Goal: Transaction & Acquisition: Purchase product/service

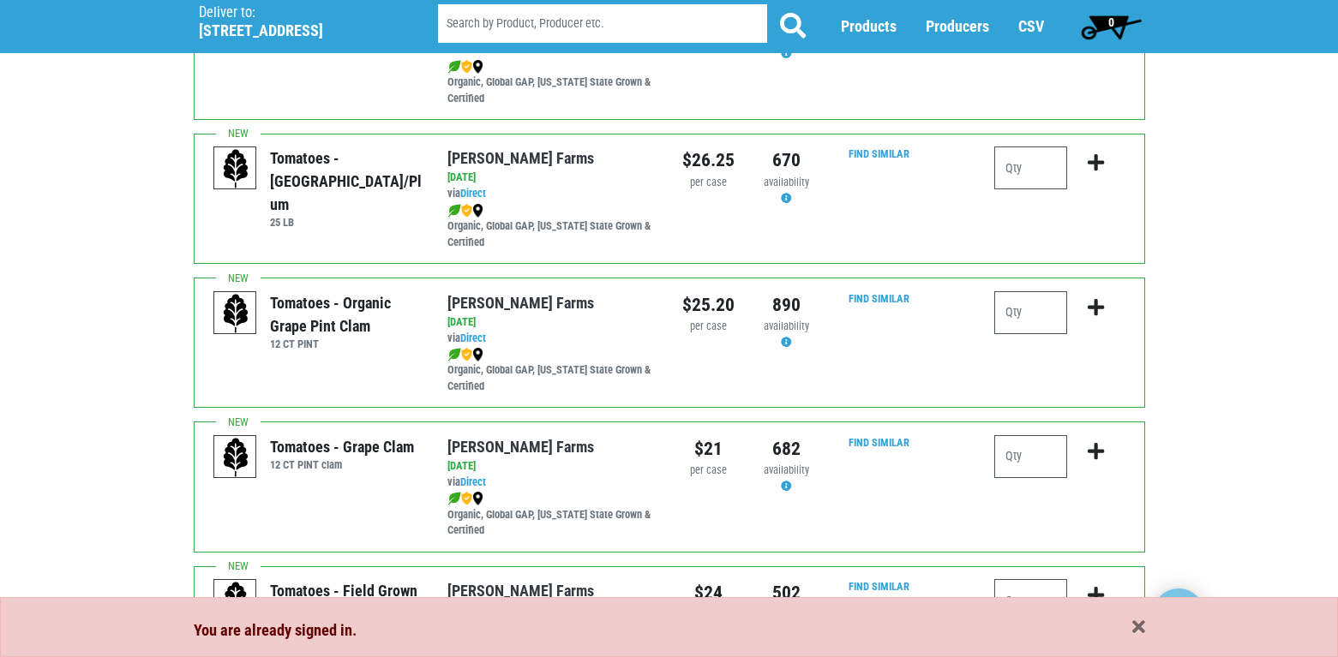
scroll to position [943, 0]
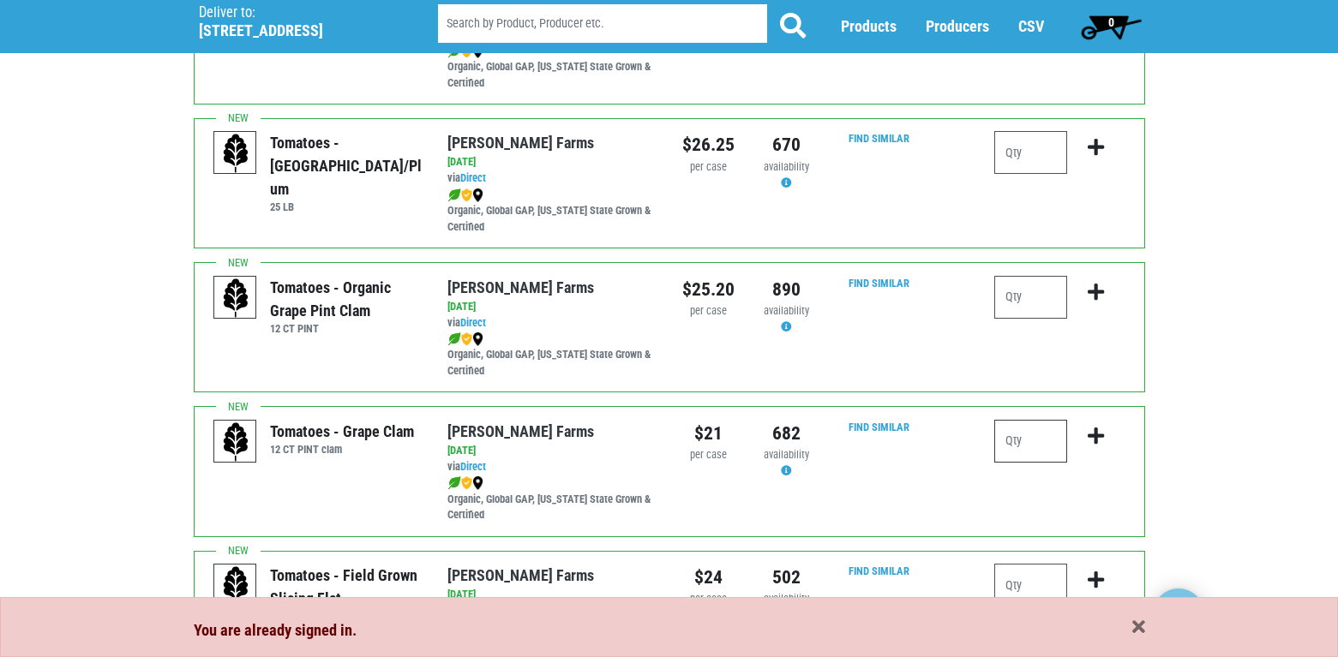
click at [1015, 447] on input "number" at bounding box center [1030, 441] width 73 height 43
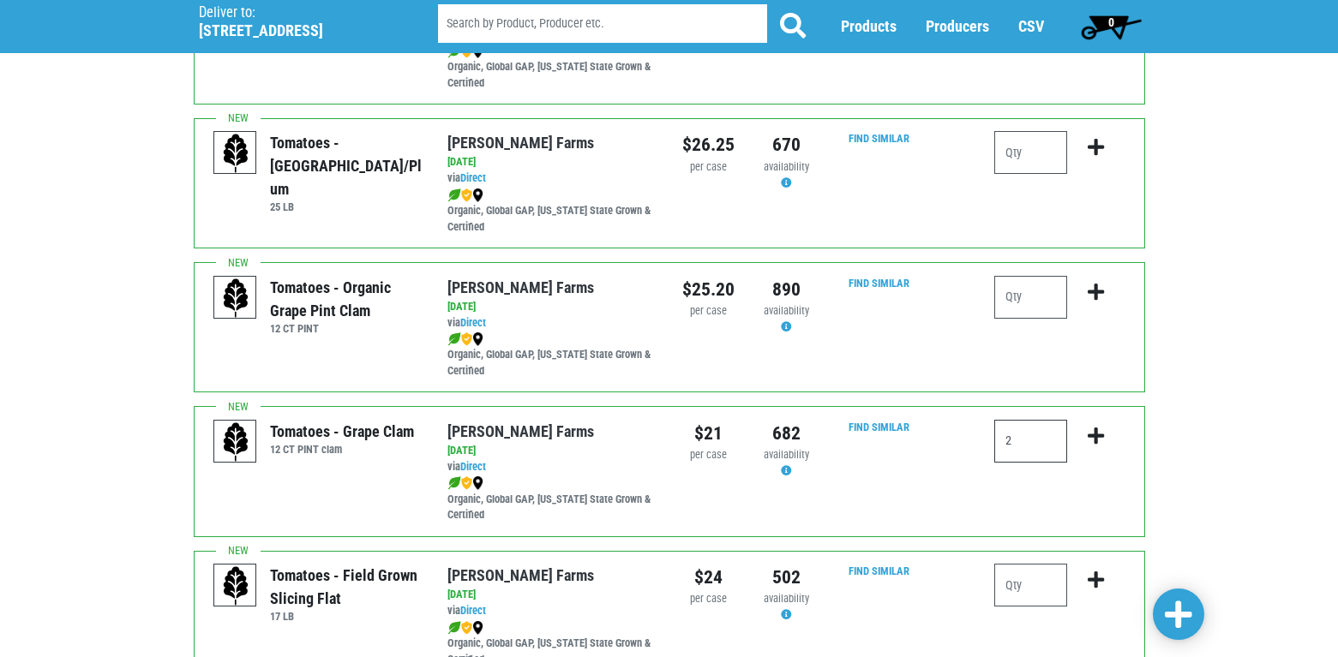
type input "2"
click at [1088, 434] on icon "submit" at bounding box center [1096, 436] width 16 height 19
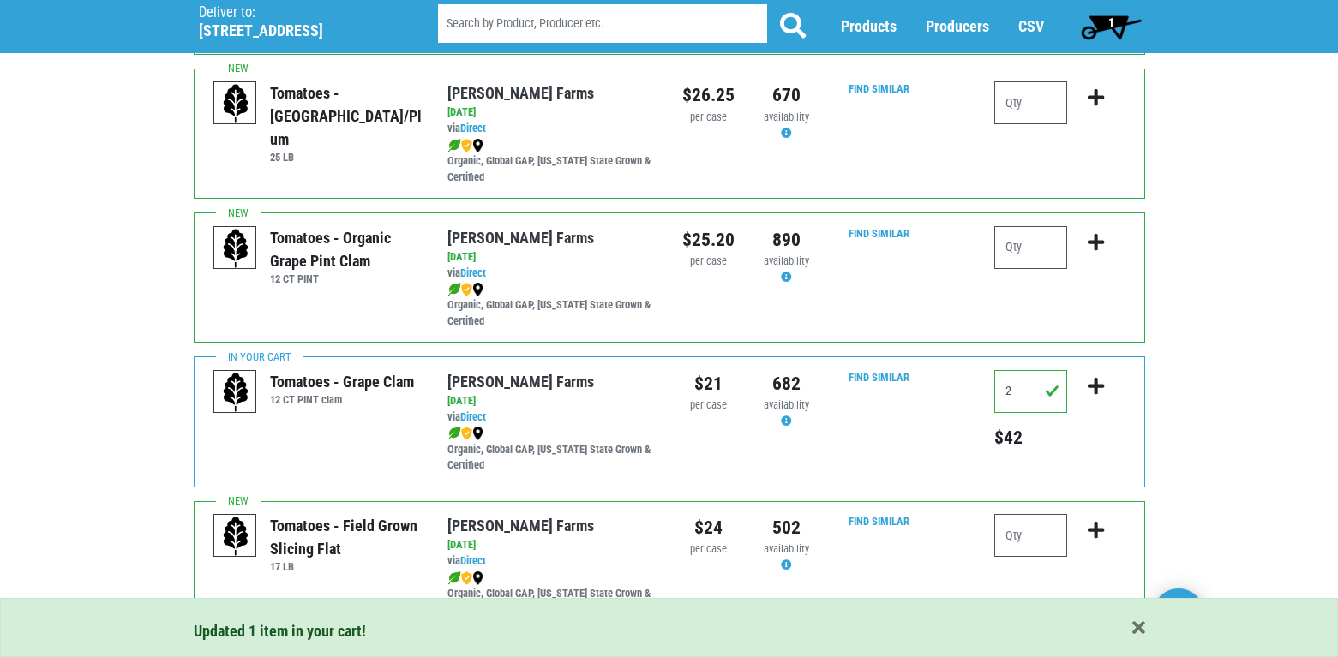
scroll to position [1029, 0]
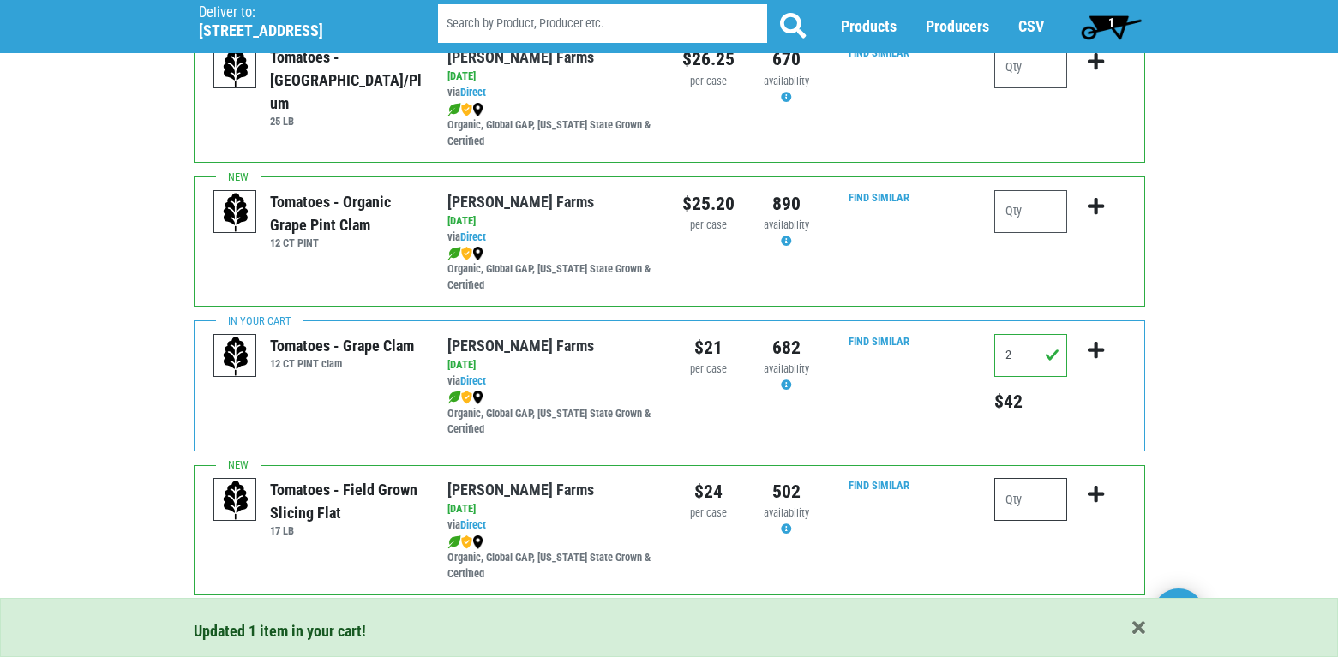
click at [1026, 505] on input "number" at bounding box center [1030, 499] width 73 height 43
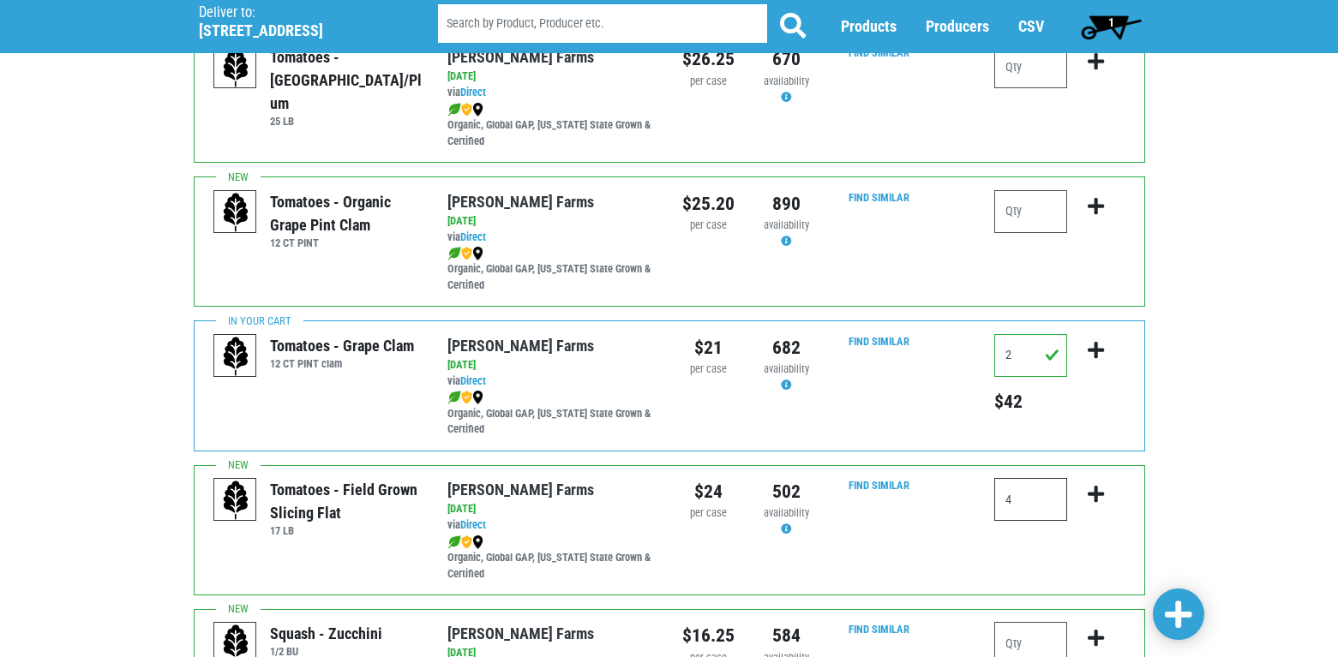
type input "4"
click at [1094, 489] on icon "submit" at bounding box center [1096, 494] width 16 height 19
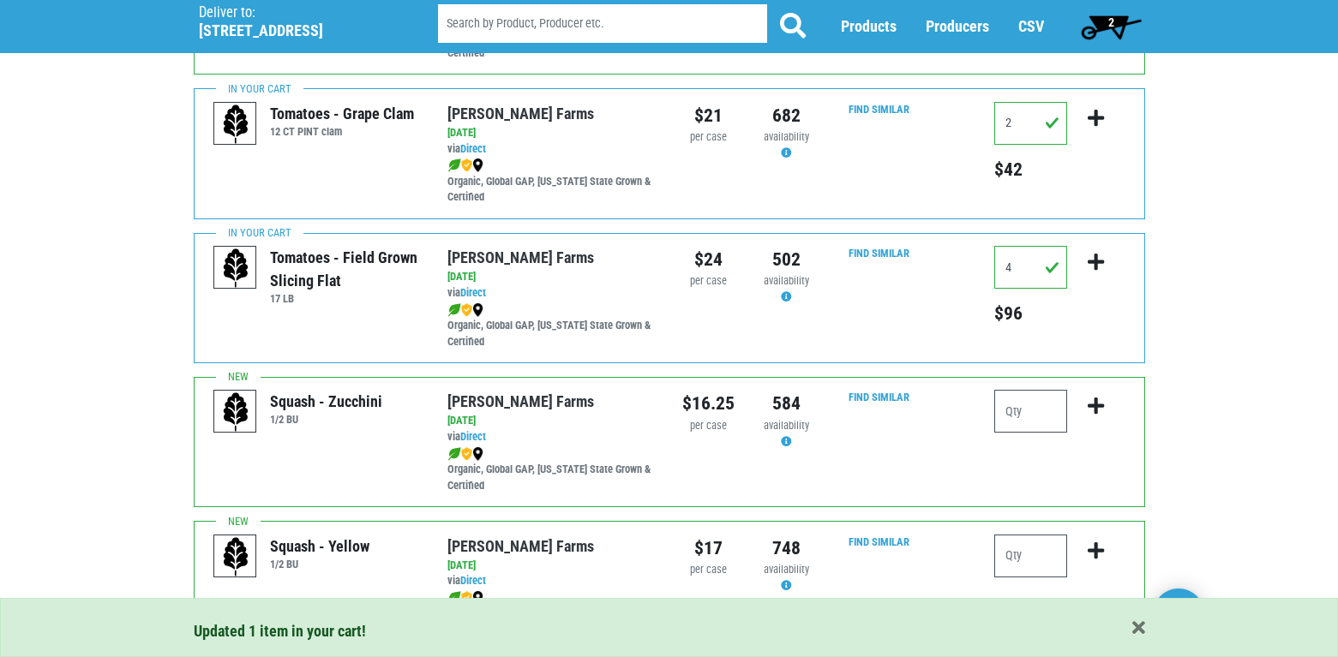
scroll to position [1286, 0]
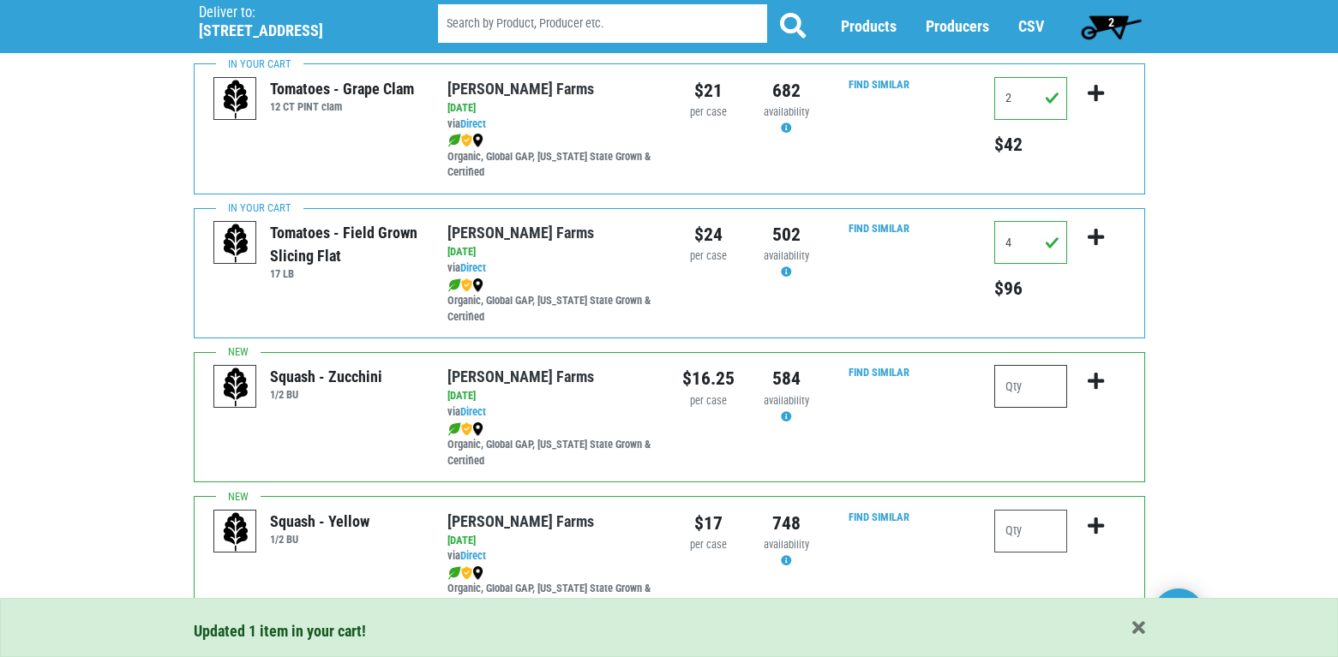
click at [1020, 380] on input "number" at bounding box center [1030, 386] width 73 height 43
type input "2"
click at [1095, 378] on icon "submit" at bounding box center [1096, 381] width 16 height 19
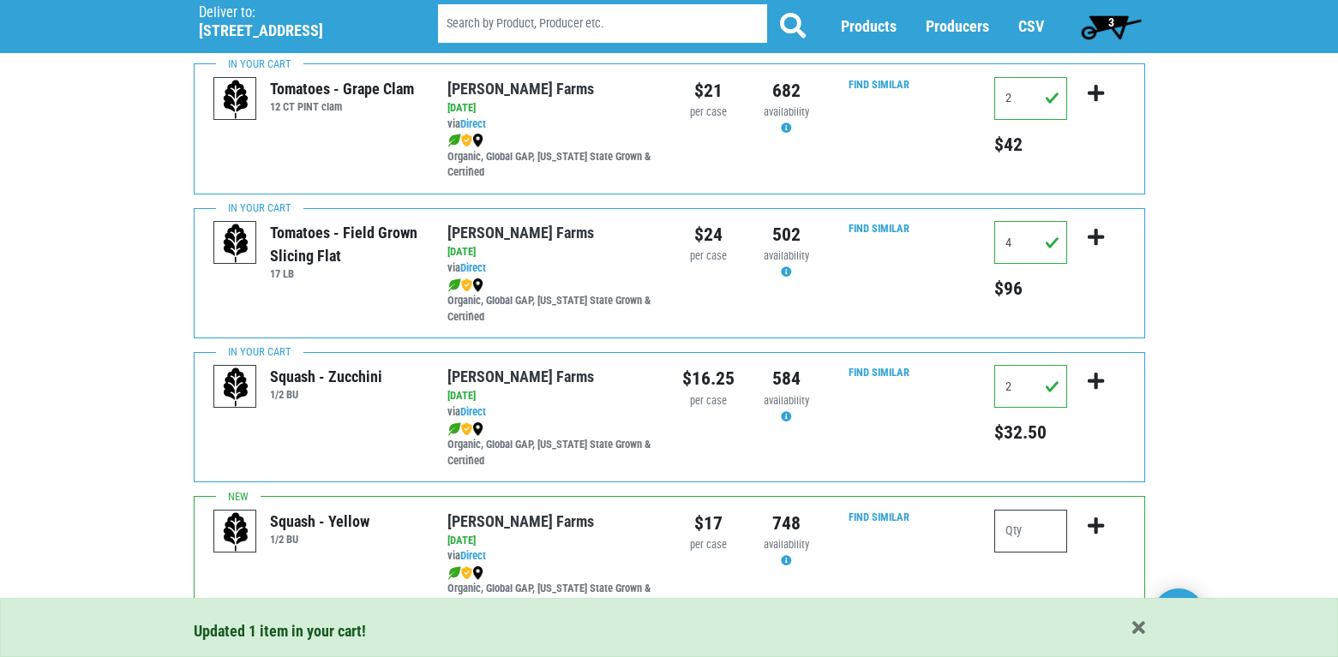
click at [1031, 541] on input "number" at bounding box center [1030, 531] width 73 height 43
type input "2"
click at [1098, 520] on icon "submit" at bounding box center [1096, 526] width 16 height 19
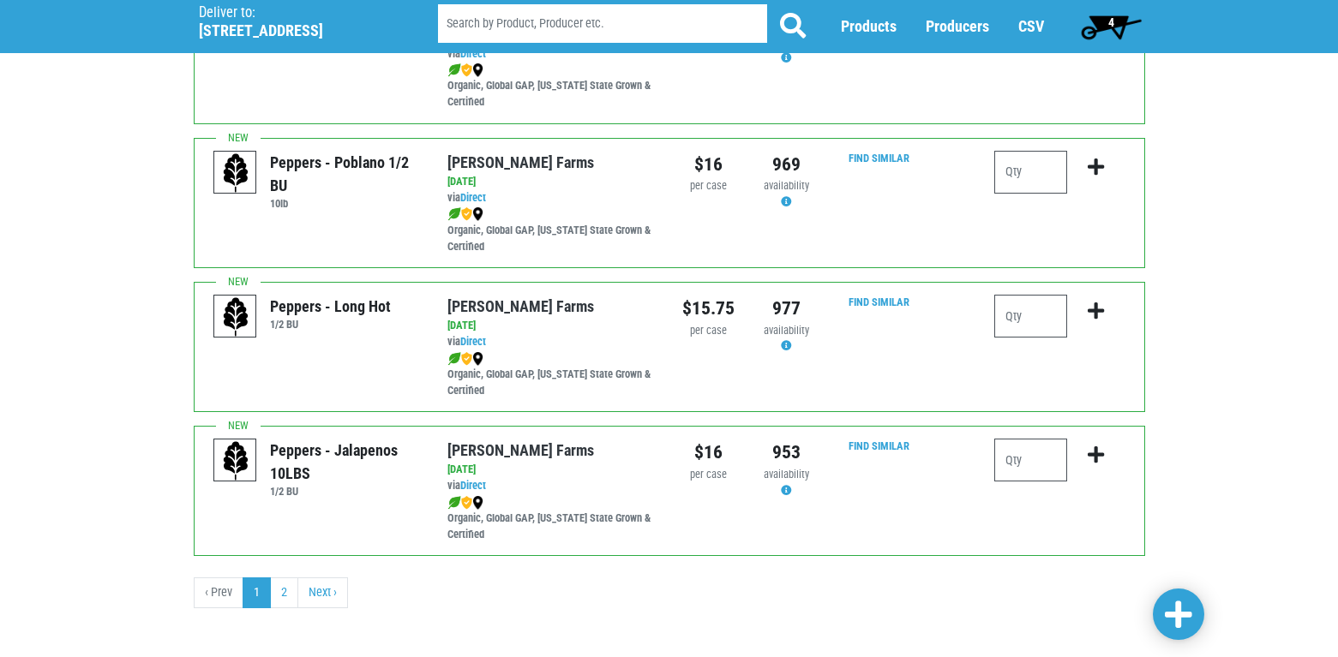
scroll to position [2517, 0]
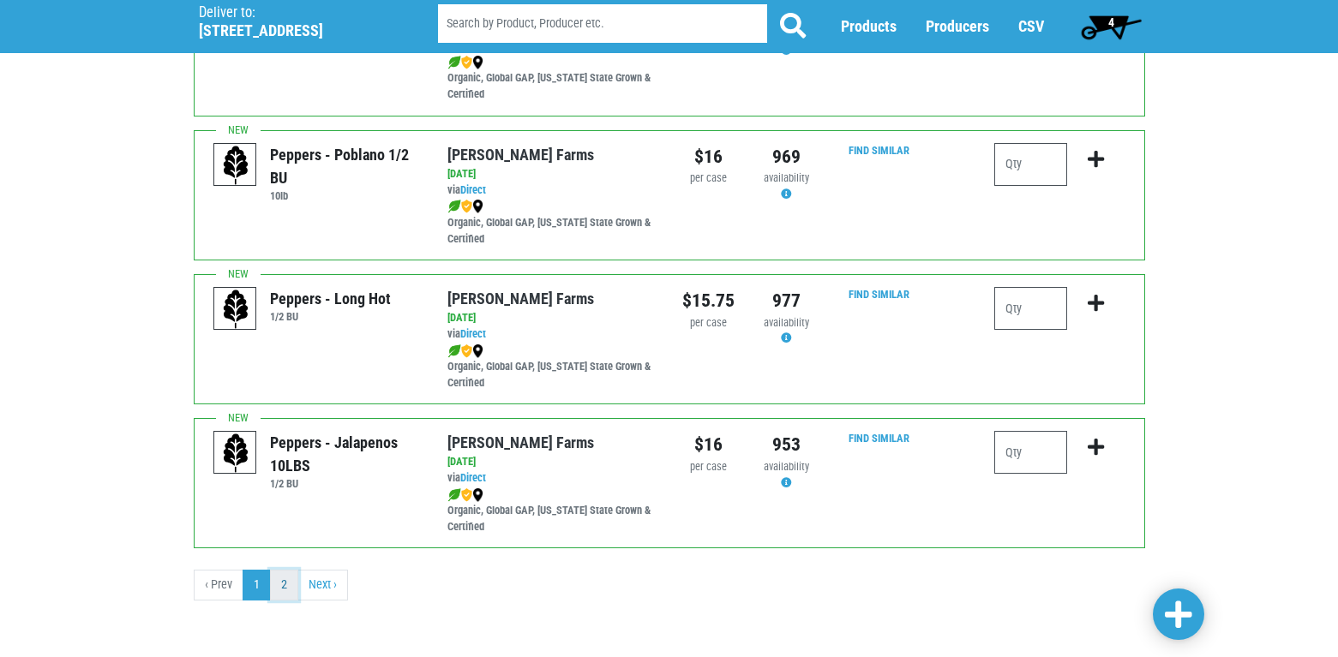
click at [287, 585] on link "2" at bounding box center [284, 585] width 28 height 31
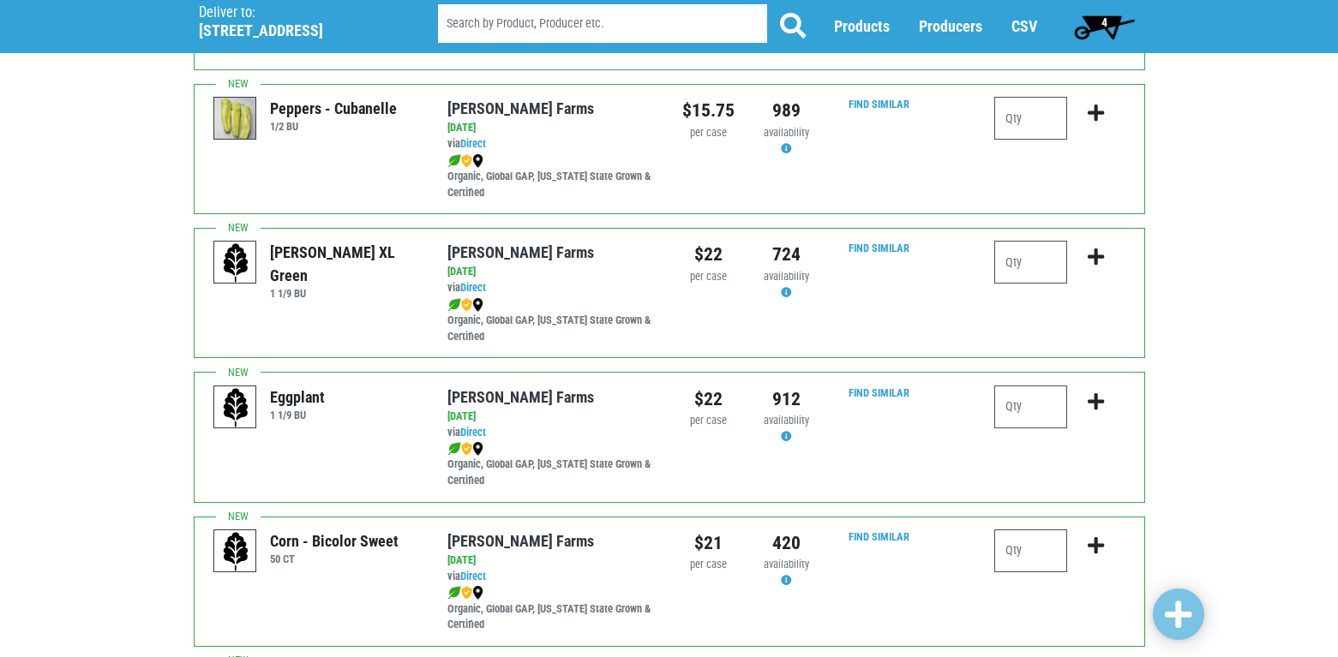
scroll to position [257, 0]
click at [1011, 414] on input "number" at bounding box center [1030, 406] width 73 height 43
type input "1"
click at [1093, 399] on icon "submit" at bounding box center [1096, 401] width 16 height 19
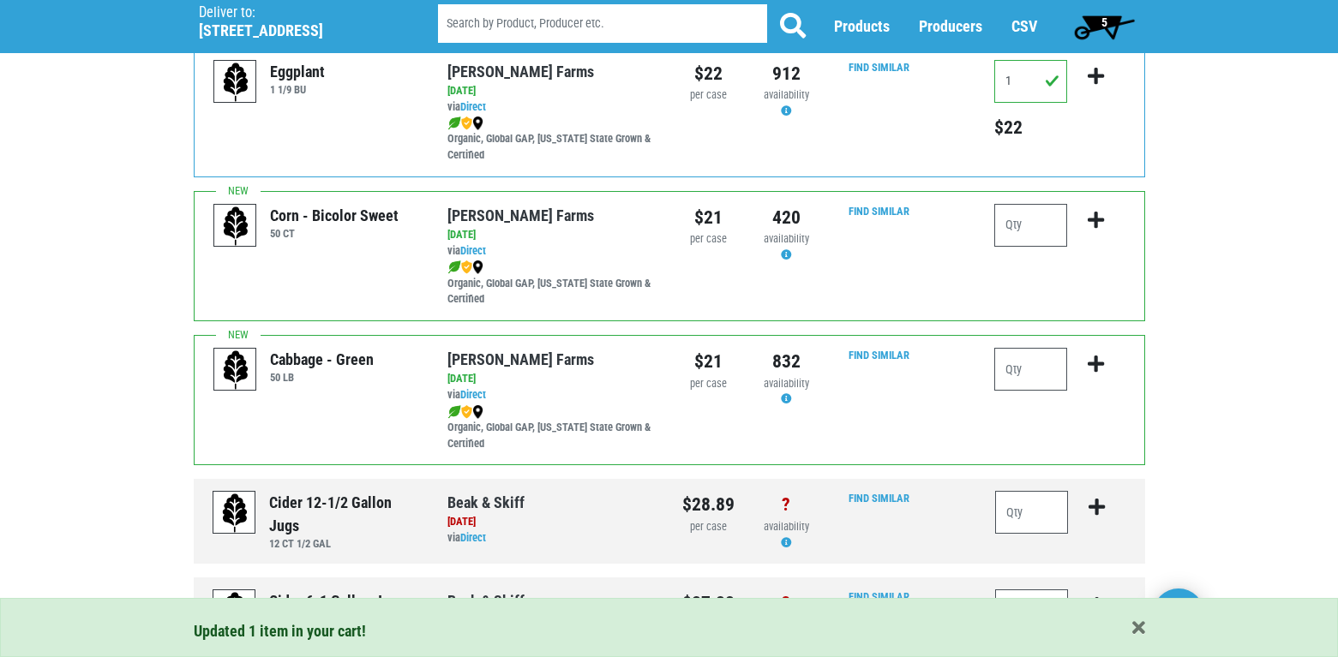
scroll to position [600, 0]
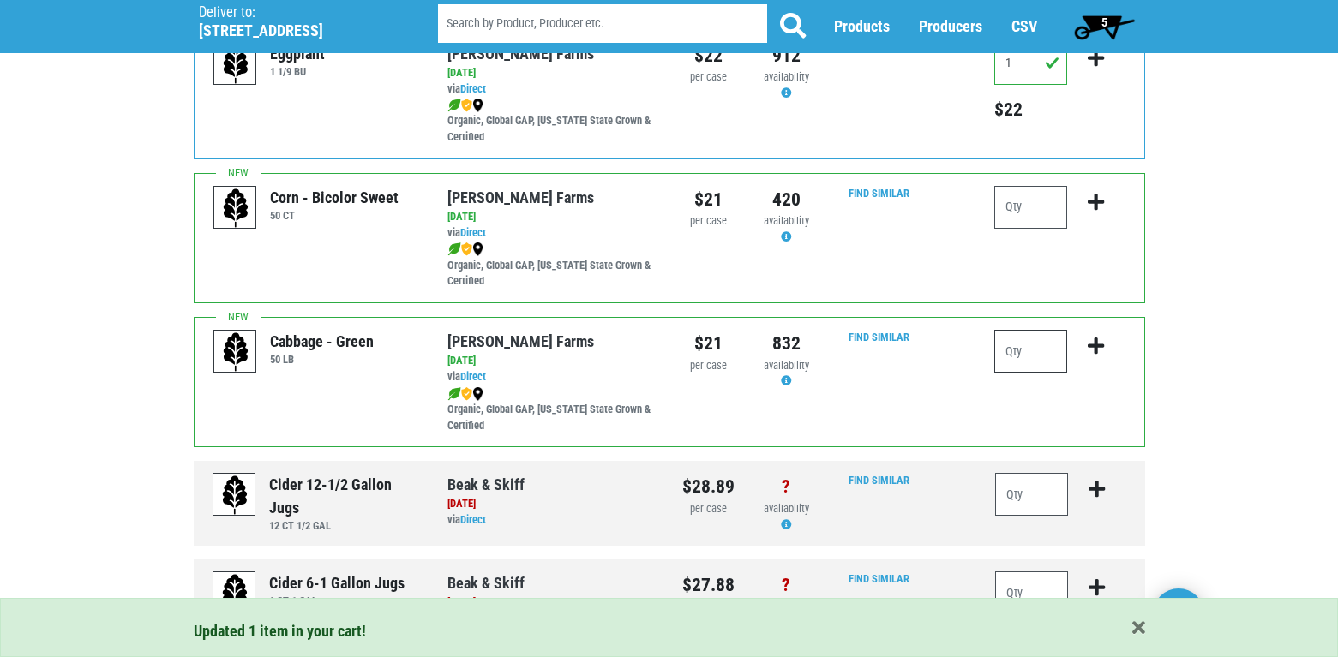
click at [1029, 360] on input "number" at bounding box center [1030, 351] width 73 height 43
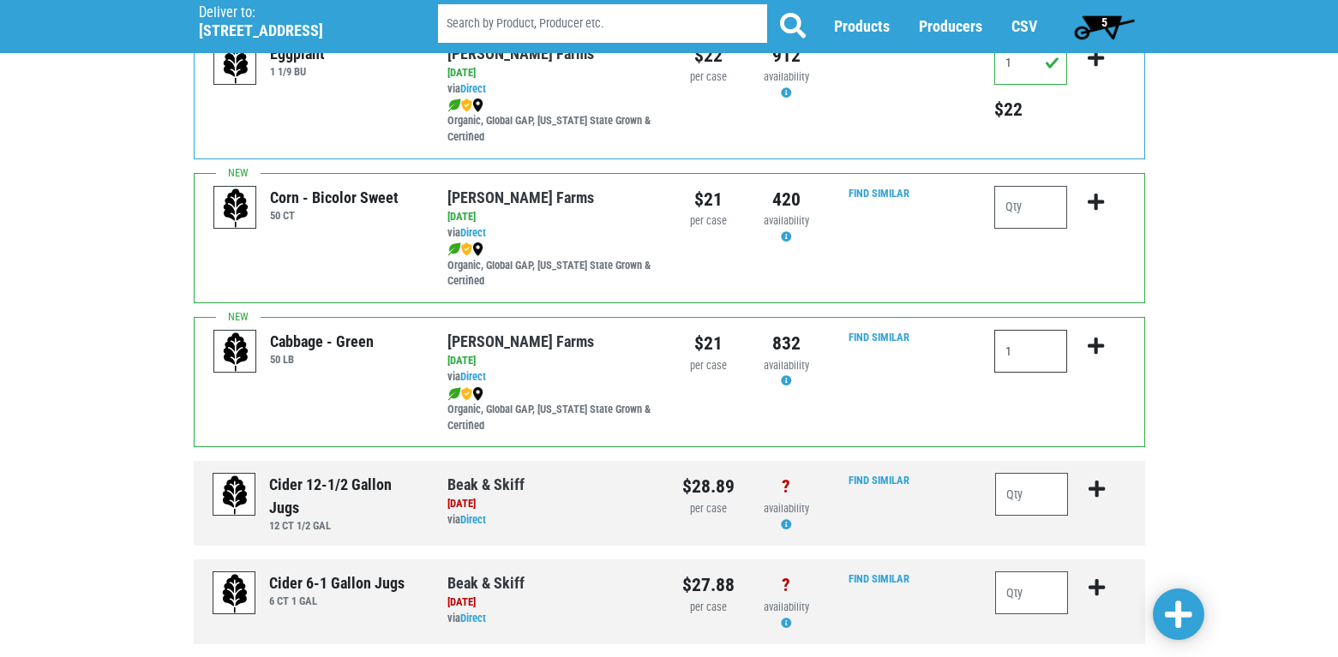
type input "1"
click at [1092, 342] on icon "submit" at bounding box center [1096, 346] width 16 height 19
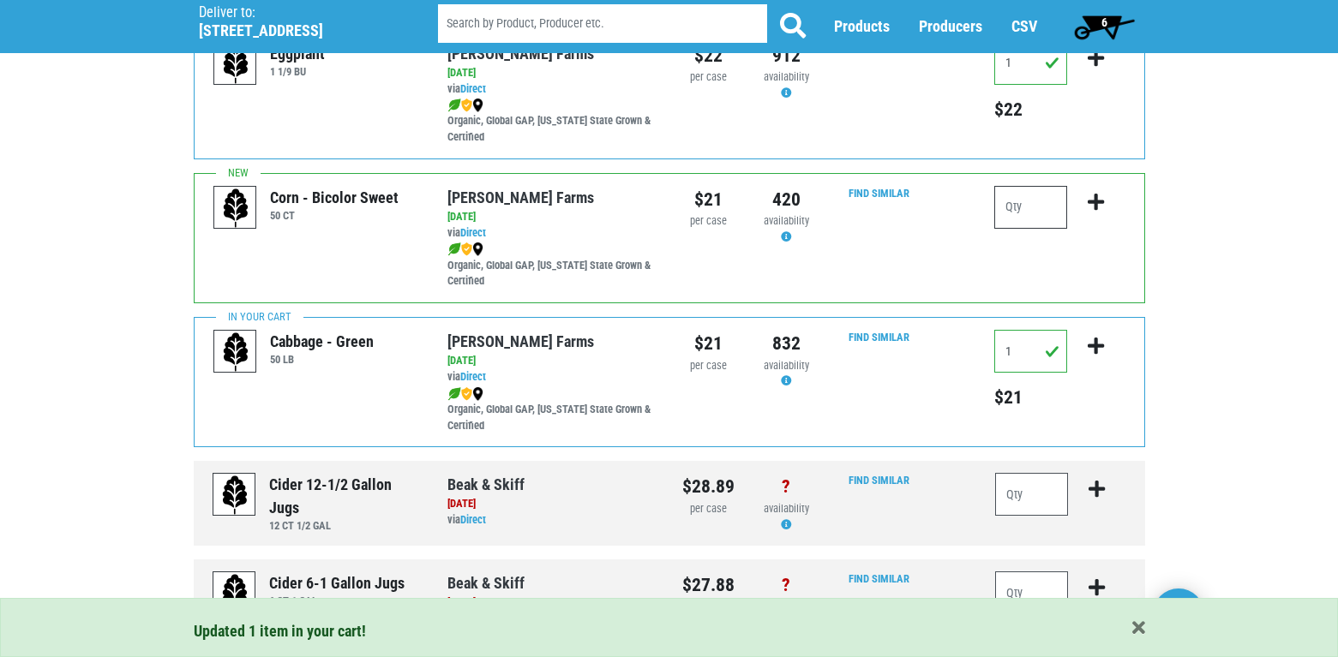
click at [1015, 207] on input "number" at bounding box center [1030, 207] width 73 height 43
type input "1"
click at [1097, 205] on icon "submit" at bounding box center [1096, 202] width 16 height 19
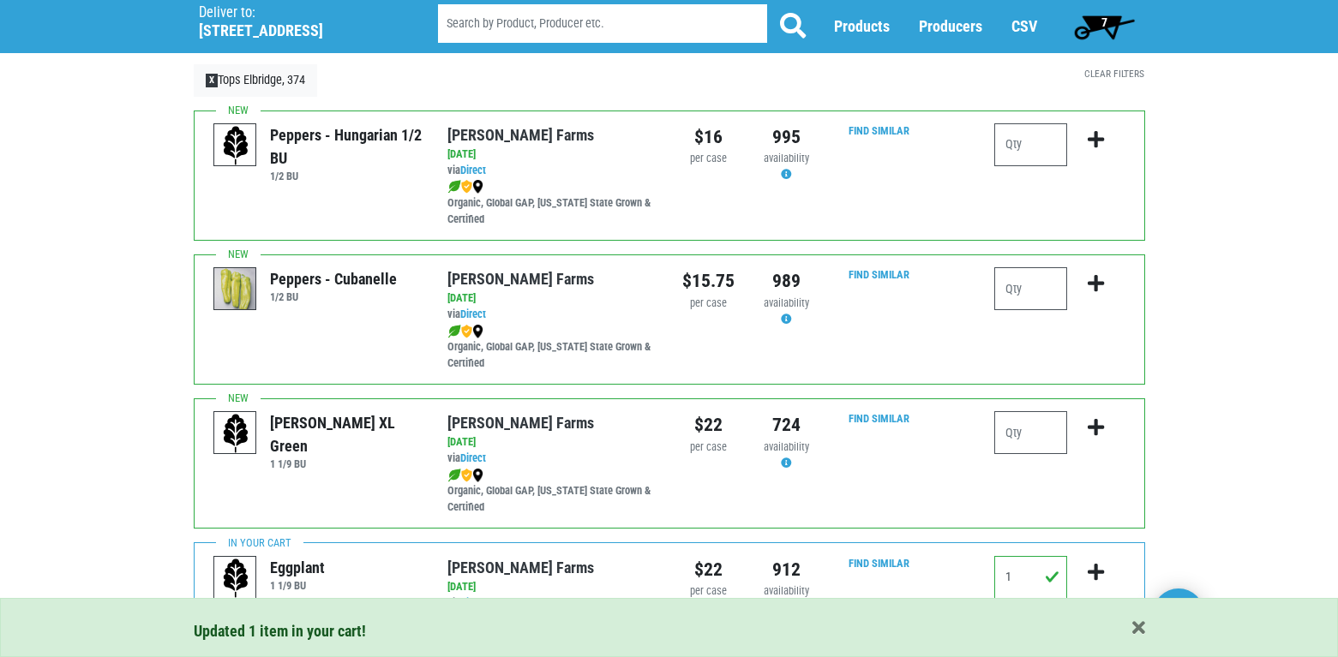
scroll to position [0, 0]
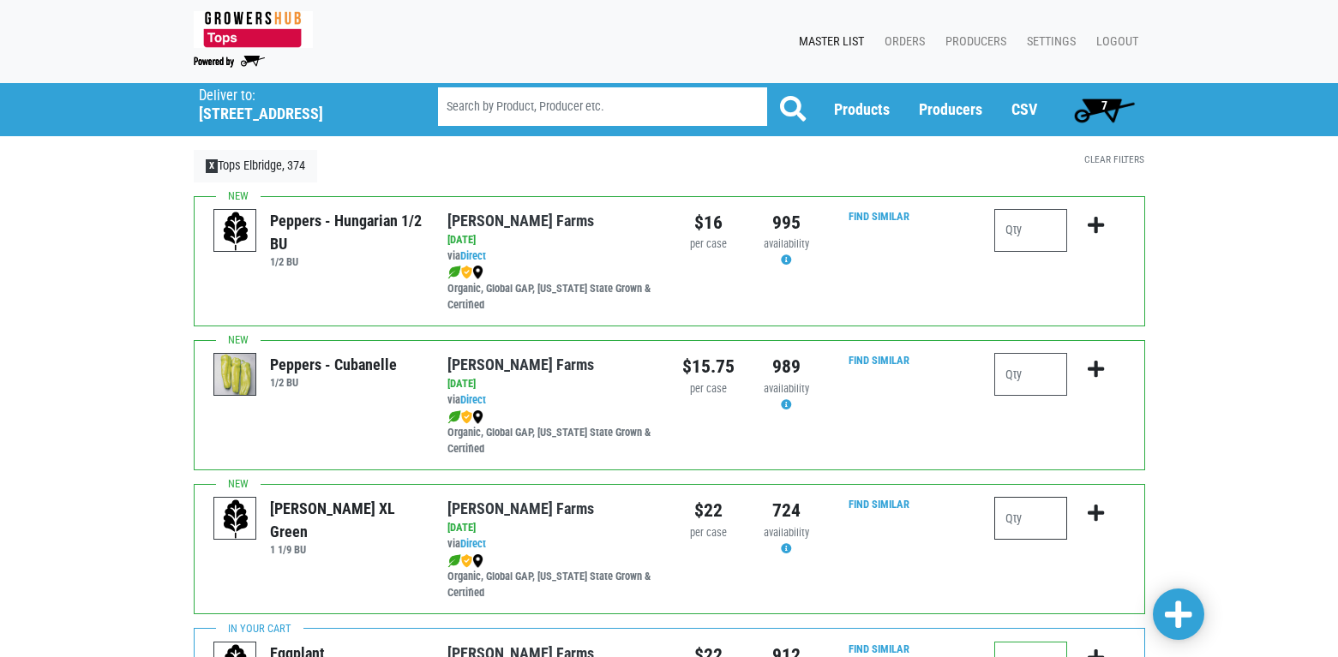
click at [1044, 522] on input "number" at bounding box center [1030, 518] width 73 height 43
type input "1"
click at [1095, 507] on icon "submit" at bounding box center [1096, 513] width 16 height 19
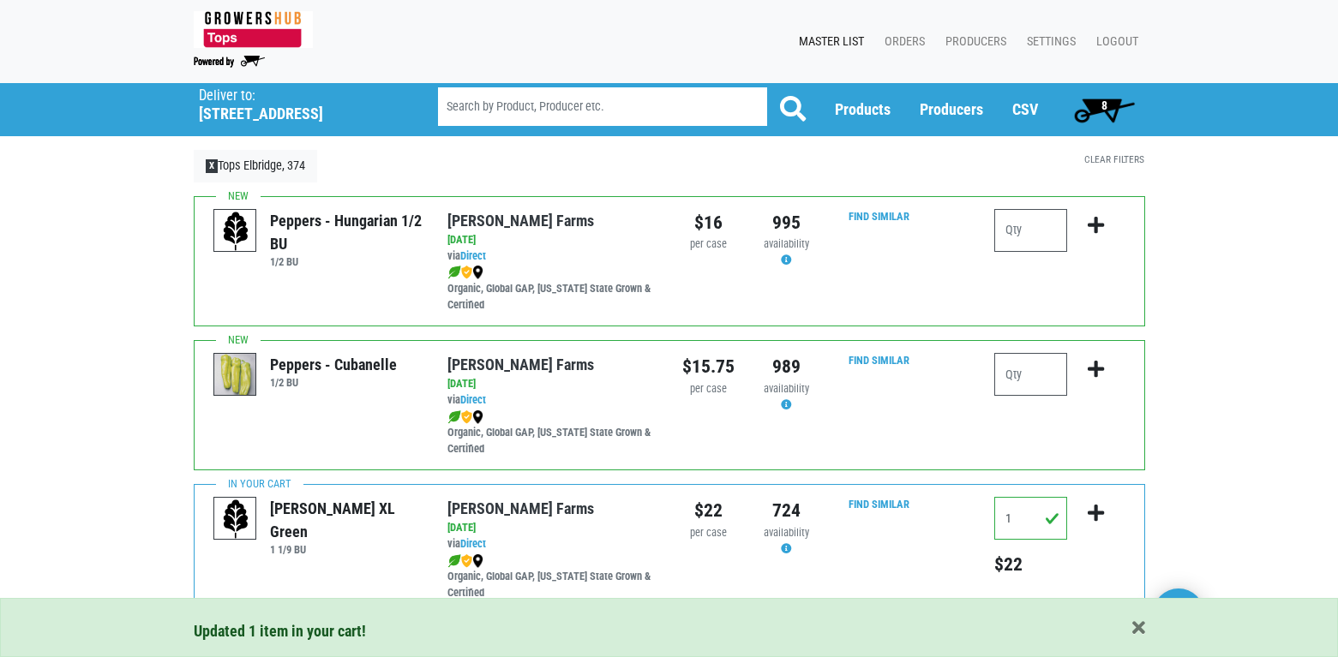
click at [1112, 106] on span "8" at bounding box center [1104, 110] width 76 height 34
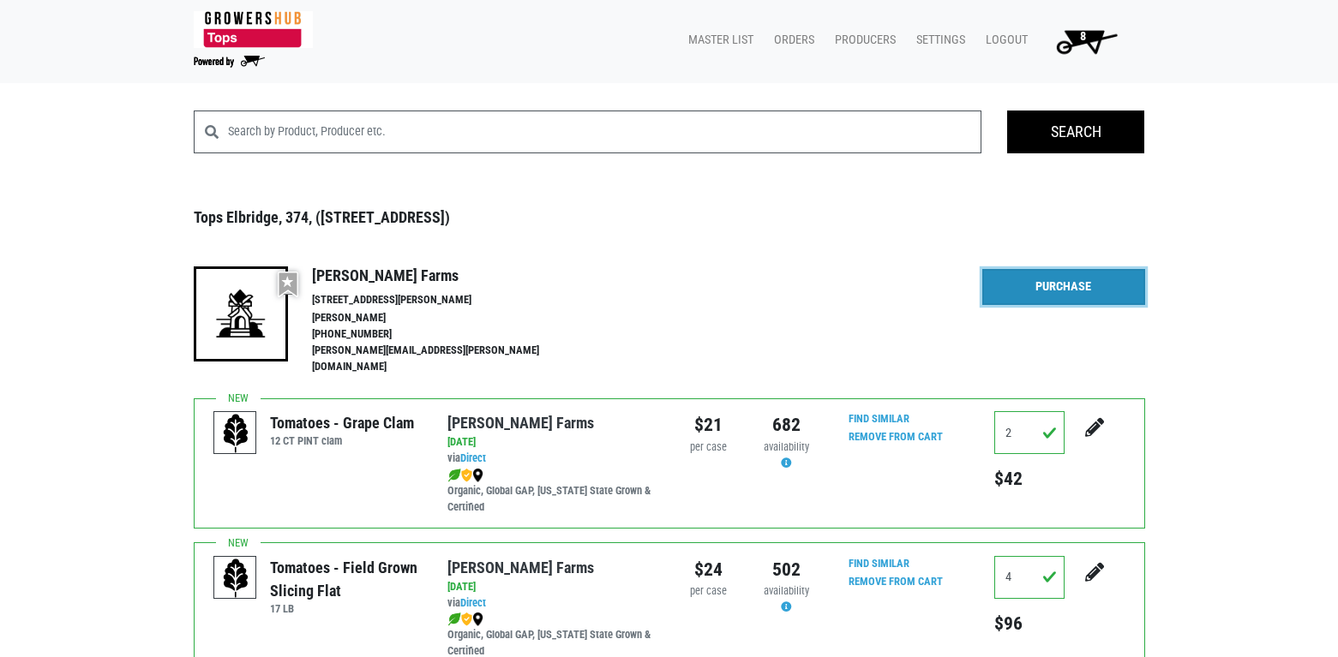
click at [1071, 291] on link "Purchase" at bounding box center [1063, 287] width 163 height 36
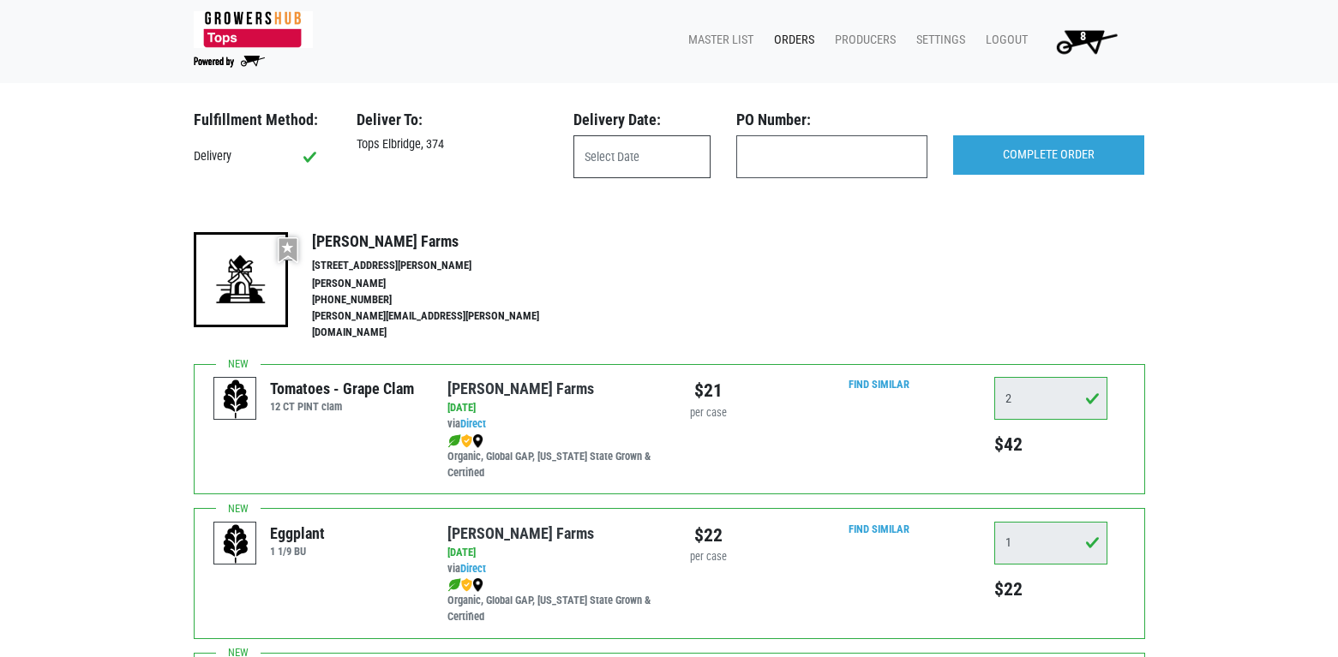
click at [681, 158] on input "text" at bounding box center [641, 156] width 137 height 43
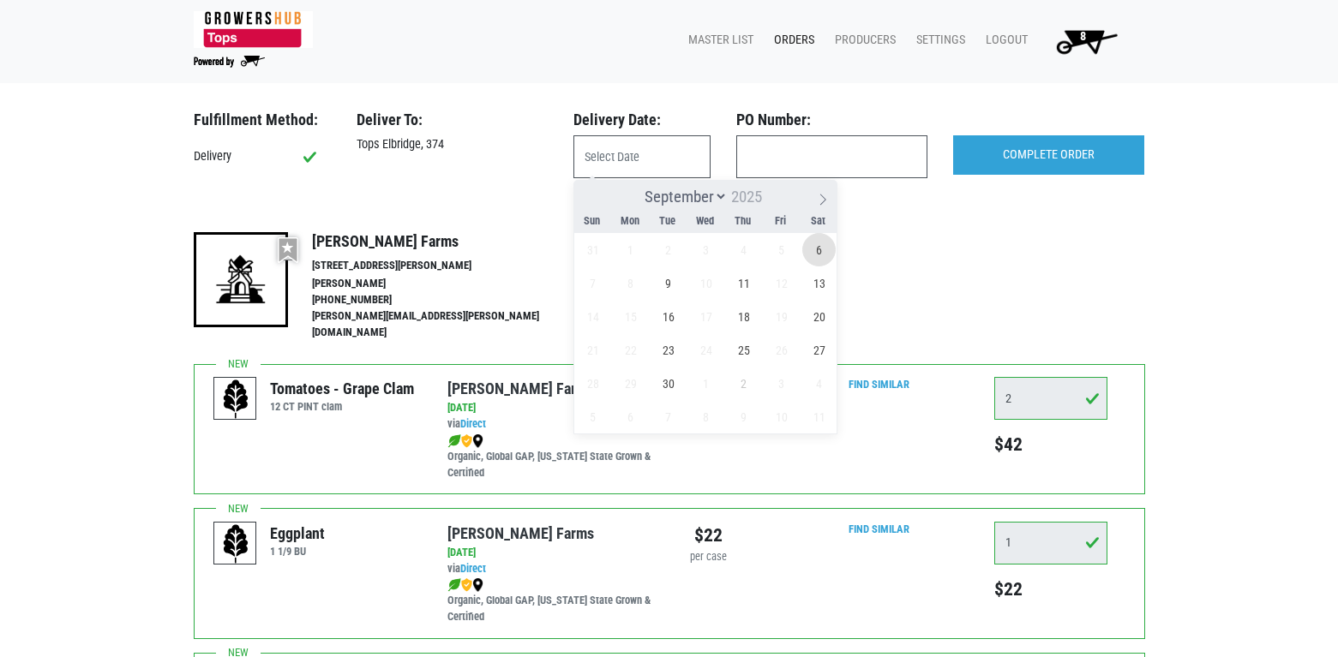
click at [814, 250] on span "6" at bounding box center [818, 249] width 33 height 33
type input "[DATE]"
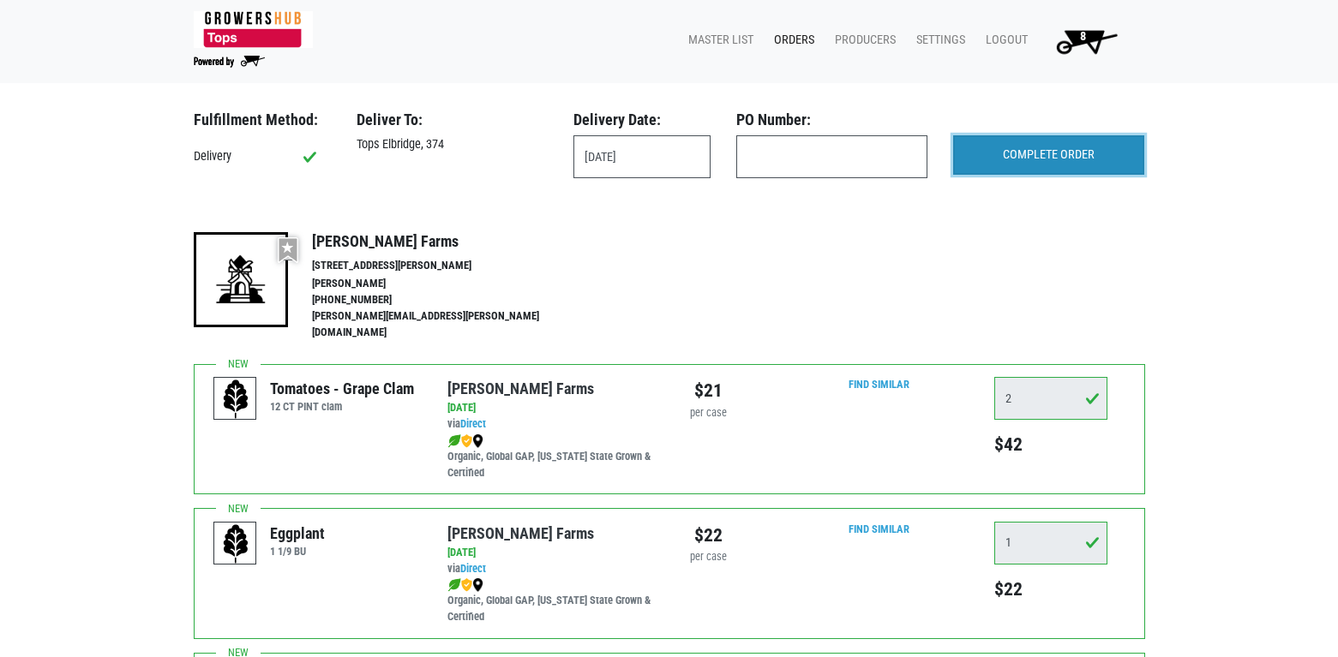
click at [1011, 156] on input "COMPLETE ORDER" at bounding box center [1048, 154] width 191 height 39
